Goal: Transaction & Acquisition: Purchase product/service

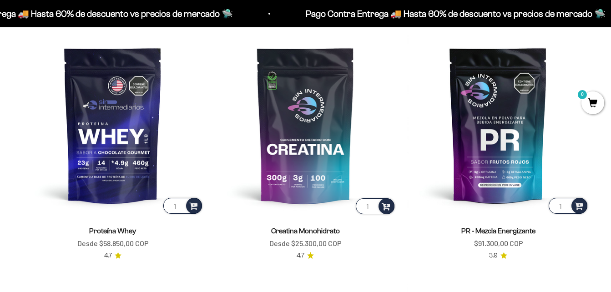
scroll to position [319, 0]
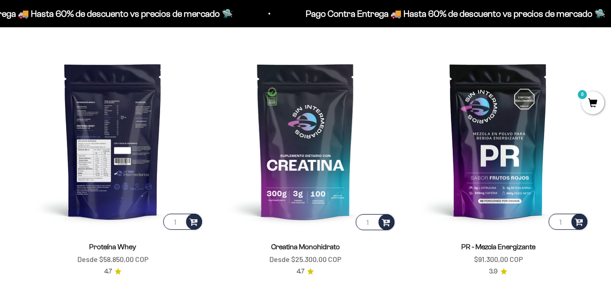
click at [121, 167] on img at bounding box center [113, 141] width 182 height 182
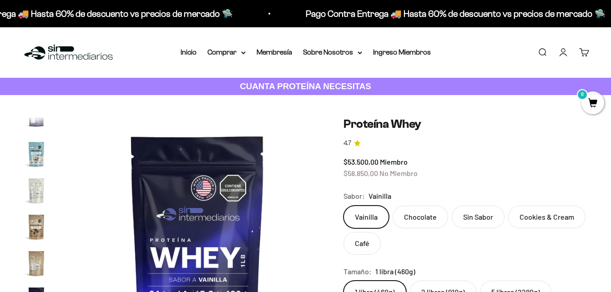
scroll to position [91, 0]
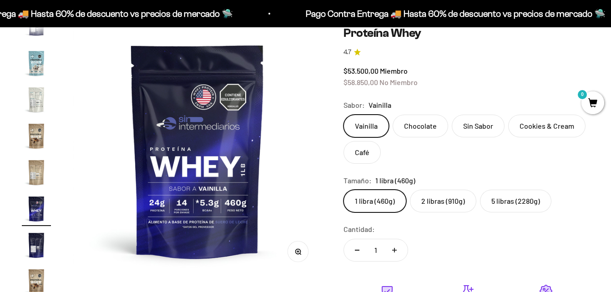
click at [443, 198] on label "2 libras (910g)" at bounding box center [443, 201] width 66 height 23
click at [344, 190] on input "2 libras (910g)" at bounding box center [343, 189] width 0 height 0
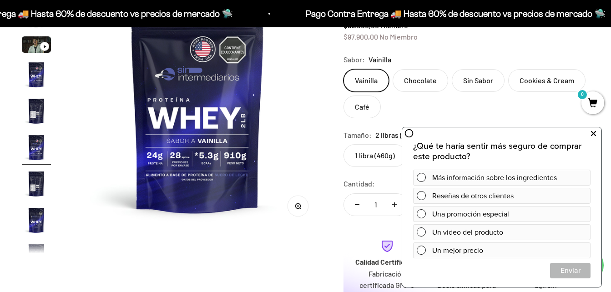
click at [594, 135] on icon at bounding box center [593, 134] width 5 height 12
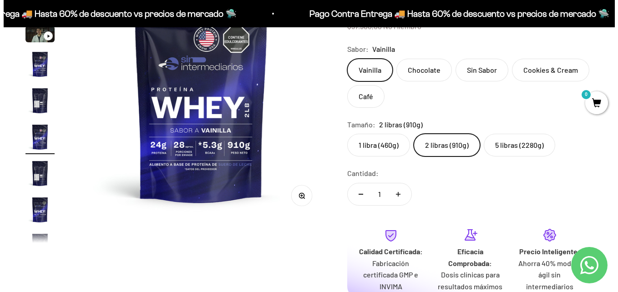
scroll to position [228, 0]
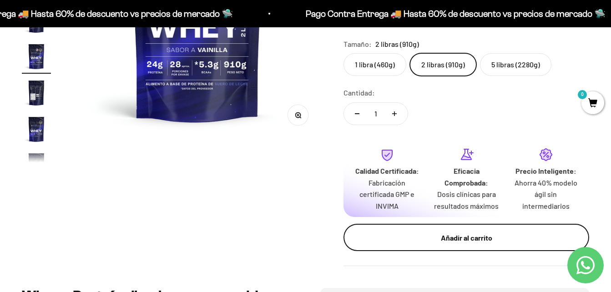
click at [470, 243] on div "Añadir al carrito" at bounding box center [466, 238] width 209 height 12
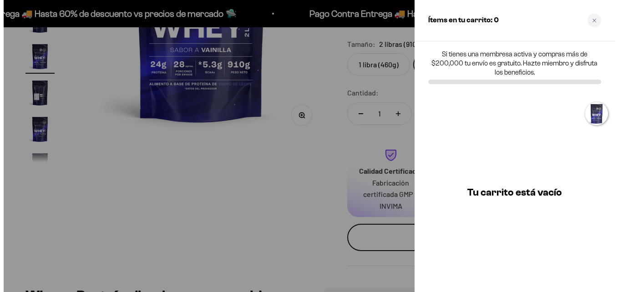
scroll to position [0, 1292]
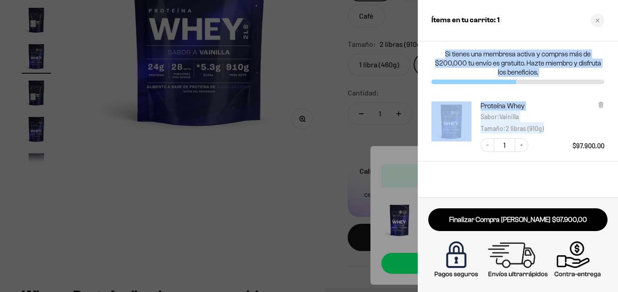
click at [572, 132] on div "Ítems en tu carrito: 1 Si tienes una membresa activa y compras más de $200,000 …" at bounding box center [518, 146] width 200 height 292
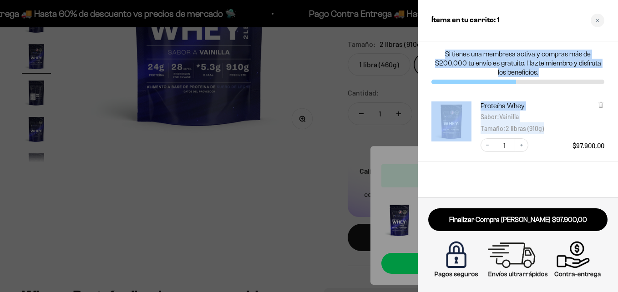
drag, startPoint x: 572, startPoint y: 132, endPoint x: 562, endPoint y: 96, distance: 37.8
click at [562, 96] on div "Proteína Whey Sabor : Vainilla Tamaño : 2 libras (910g) Decrease quantity 1 Inc…" at bounding box center [513, 122] width 182 height 60
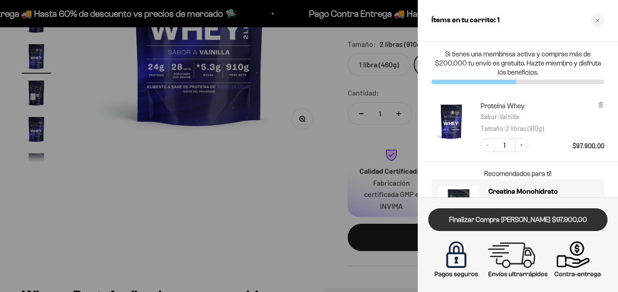
click at [534, 219] on link "Finalizar Compra [PERSON_NAME] $97.900,00" at bounding box center [517, 219] width 179 height 23
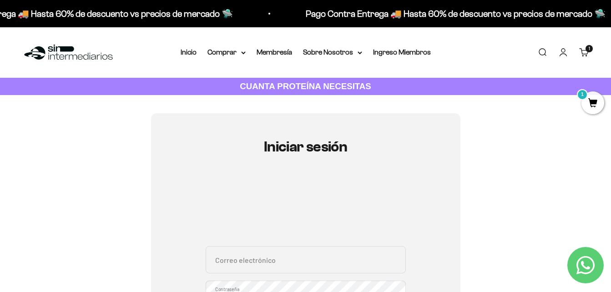
click at [585, 48] on link "Carrito 1 artículo 1" at bounding box center [584, 52] width 10 height 10
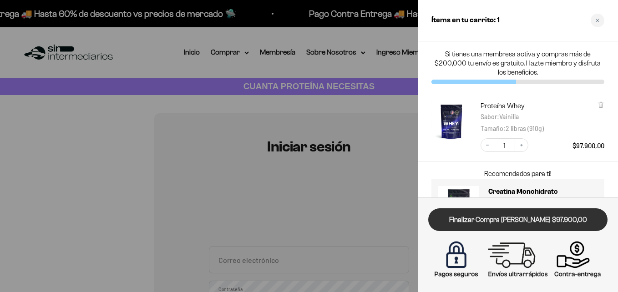
click at [528, 215] on link "Finalizar Compra Segura $97.900,00" at bounding box center [517, 219] width 179 height 23
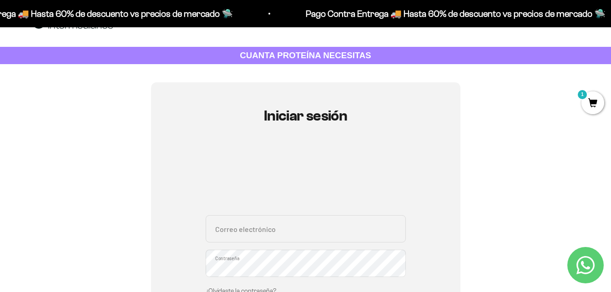
scroll to position [46, 0]
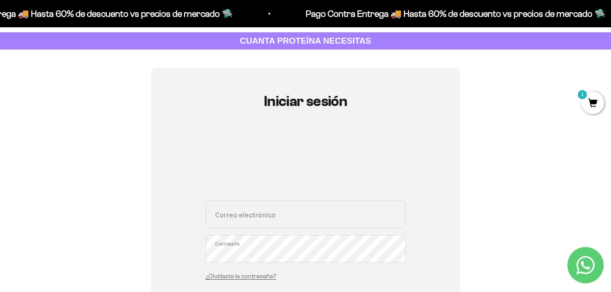
click at [258, 213] on input "Correo electrónico" at bounding box center [306, 214] width 200 height 27
type input "[EMAIL_ADDRESS][DOMAIN_NAME]"
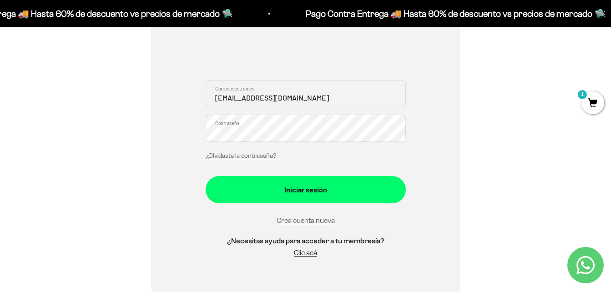
scroll to position [182, 0]
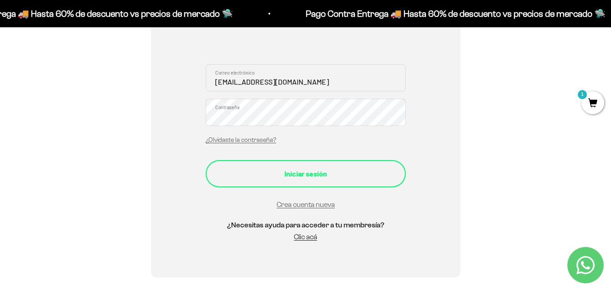
click at [322, 177] on div "Iniciar sesión" at bounding box center [306, 174] width 164 height 12
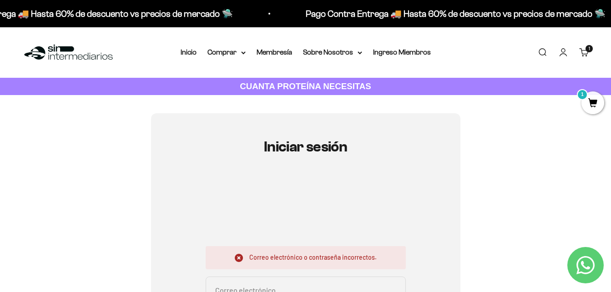
click at [592, 102] on span "1" at bounding box center [593, 102] width 23 height 23
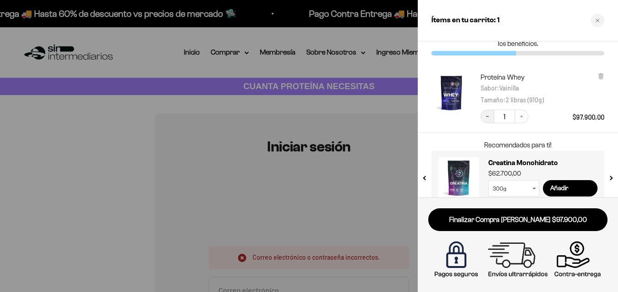
scroll to position [43, 0]
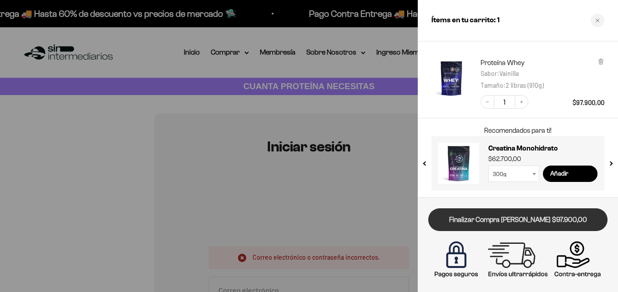
click at [523, 218] on link "Finalizar Compra [PERSON_NAME] $97.900,00" at bounding box center [517, 219] width 179 height 23
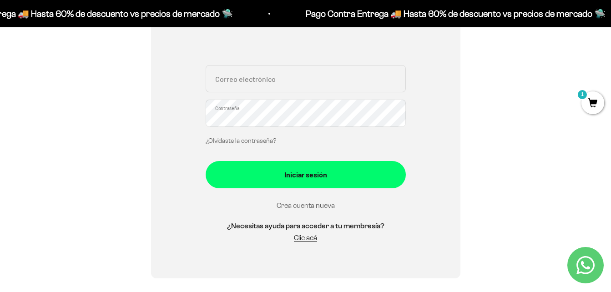
scroll to position [182, 0]
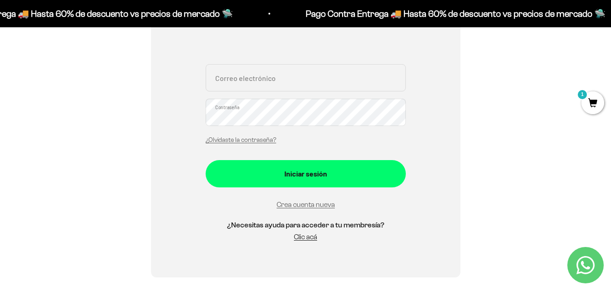
click at [245, 83] on input "Correo electrónico" at bounding box center [306, 77] width 200 height 27
type input "[EMAIL_ADDRESS][DOMAIN_NAME]"
click at [249, 141] on link "¿Olvidaste la contraseña?" at bounding box center [241, 140] width 71 height 7
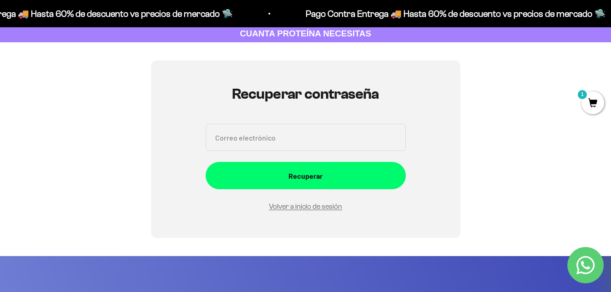
scroll to position [46, 0]
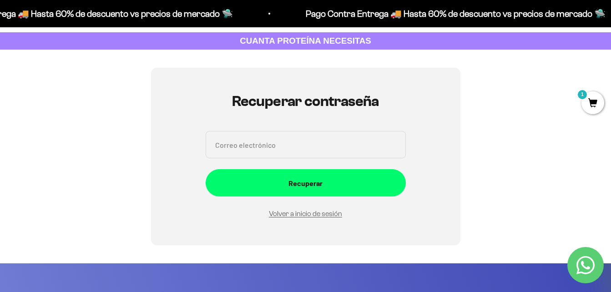
click at [278, 154] on input "Correo electrónico" at bounding box center [306, 144] width 200 height 27
type input "marlin0727@gmail.com"
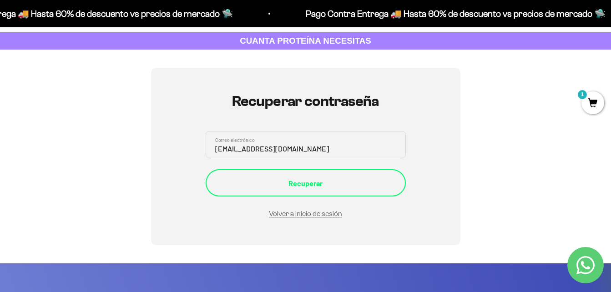
click at [295, 178] on div "Recuperar" at bounding box center [306, 184] width 164 height 12
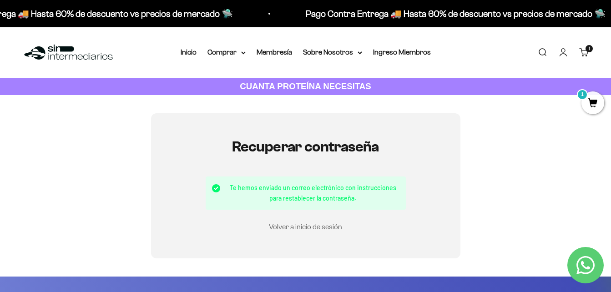
click at [308, 228] on link "Volver a inicio de sesión" at bounding box center [305, 227] width 73 height 8
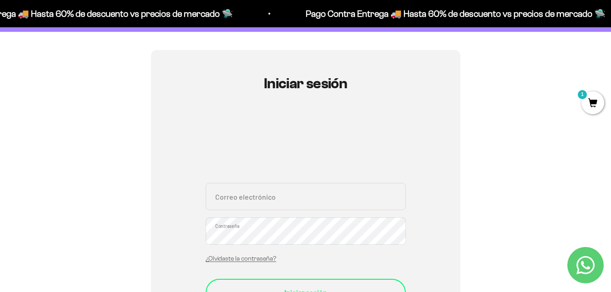
scroll to position [137, 0]
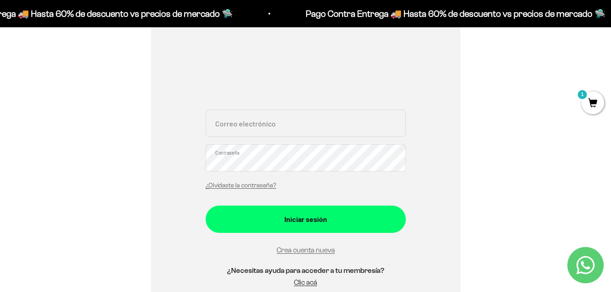
click at [259, 122] on input "Correo electrónico" at bounding box center [306, 123] width 200 height 27
type input "[EMAIL_ADDRESS][DOMAIN_NAME]"
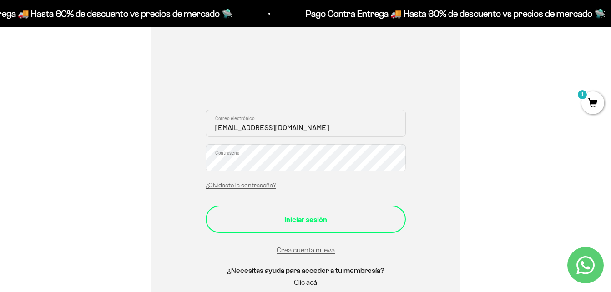
click at [303, 221] on div "Iniciar sesión" at bounding box center [306, 219] width 164 height 12
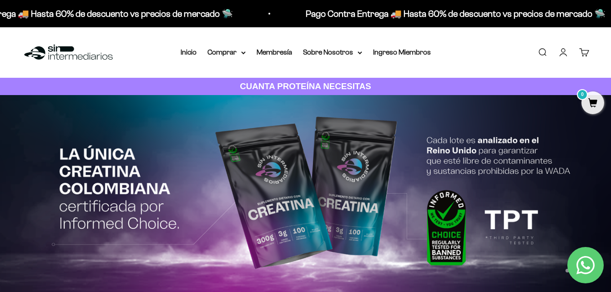
click at [586, 52] on div "0" at bounding box center [589, 48] width 7 height 7
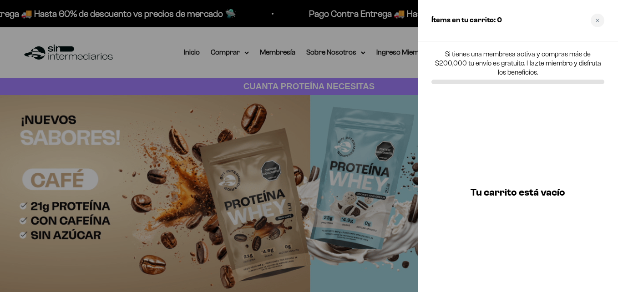
click at [335, 37] on div at bounding box center [309, 146] width 618 height 292
